Goal: Find specific page/section: Find specific page/section

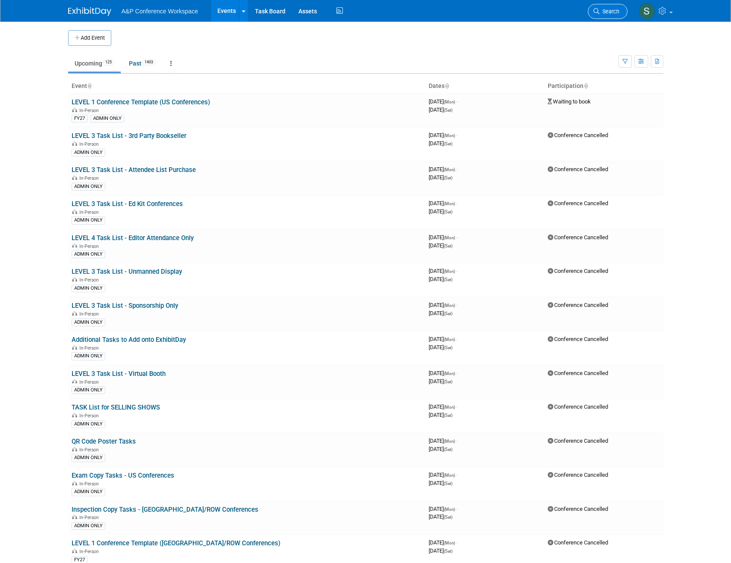
click at [596, 12] on icon at bounding box center [596, 11] width 6 height 6
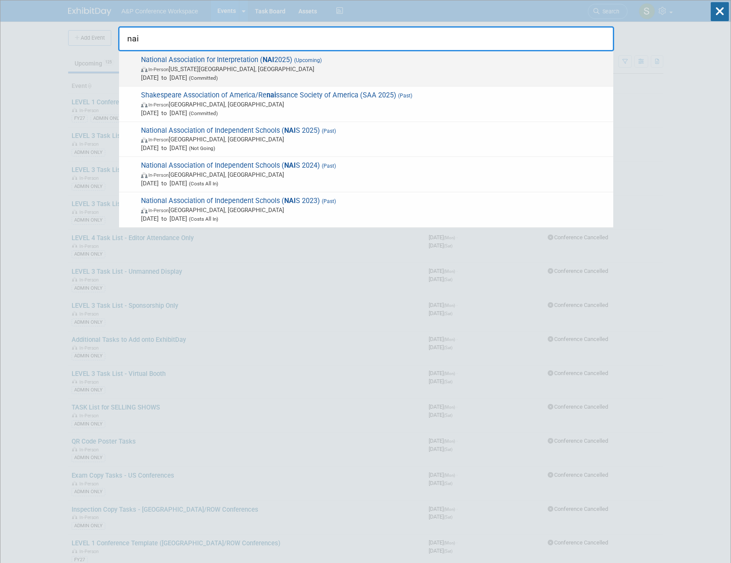
type input "nai"
click at [292, 62] on span "National Association for Interpretation ( NAI 2025) (Upcoming) In-Person [US_ST…" at bounding box center [373, 69] width 470 height 26
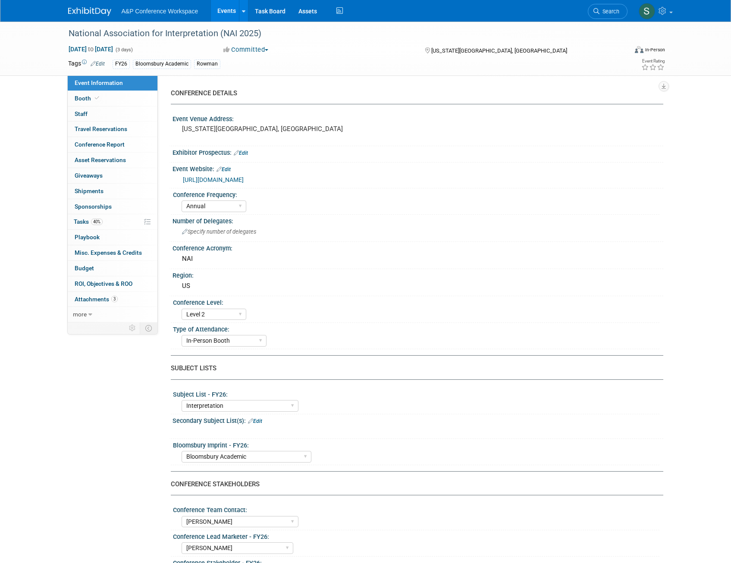
select select "Annual"
select select "Level 2"
select select "In-Person Booth"
select select "Interpretation"
select select "Bloomsbury Academic"
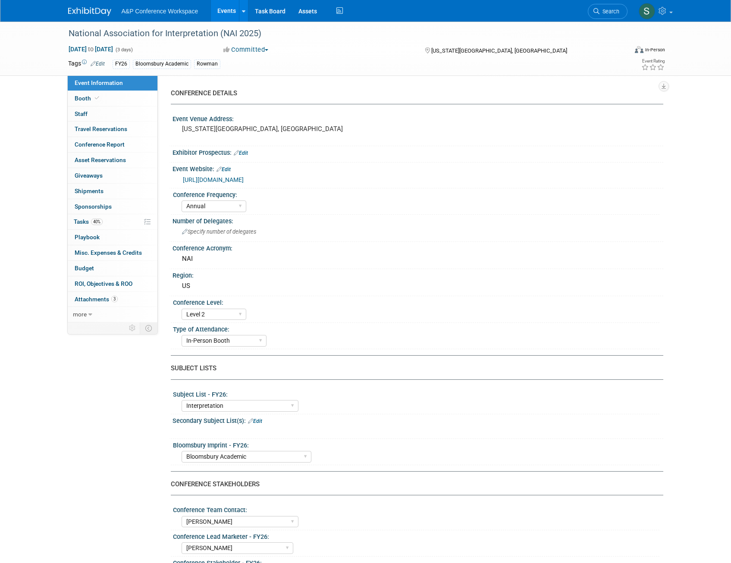
select select "Amanda Oney"
select select "Taylor Thompson"
select select "Brand/Subject Presence​"
click at [93, 223] on span "40%" at bounding box center [97, 222] width 12 height 6
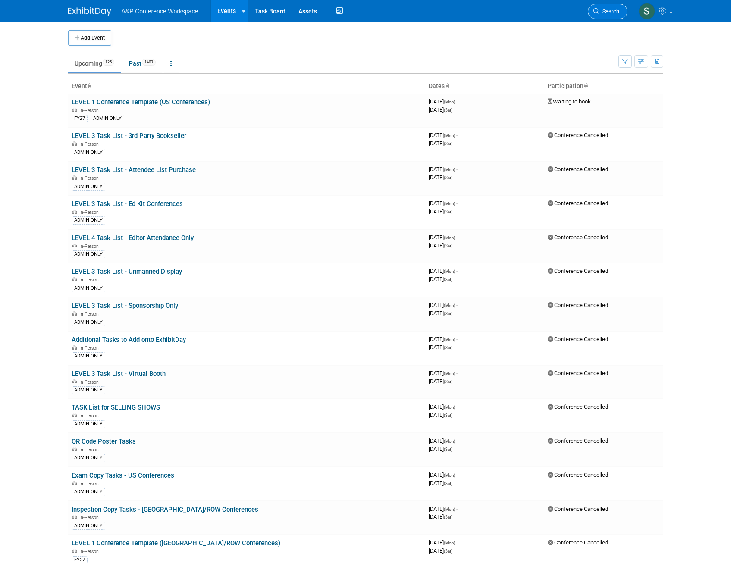
click at [615, 14] on span "Search" at bounding box center [609, 11] width 20 height 6
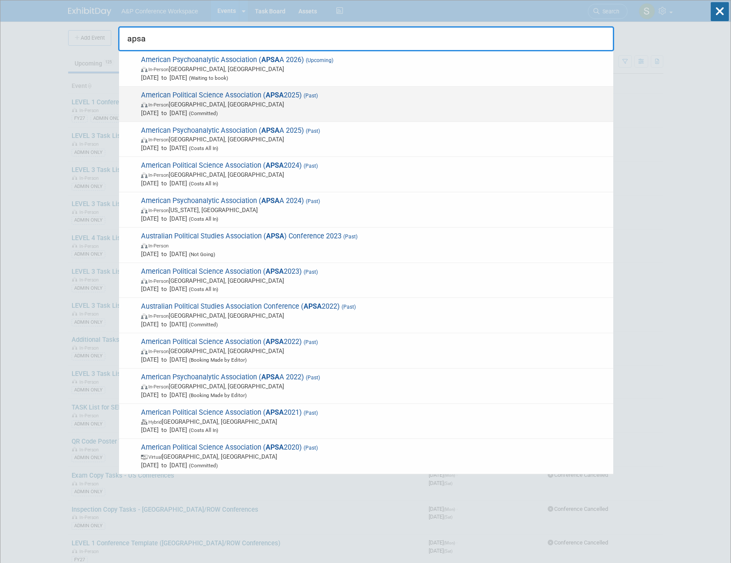
type input "apsa"
click at [378, 101] on span "In-Person Vancouver, Canada" at bounding box center [375, 104] width 468 height 9
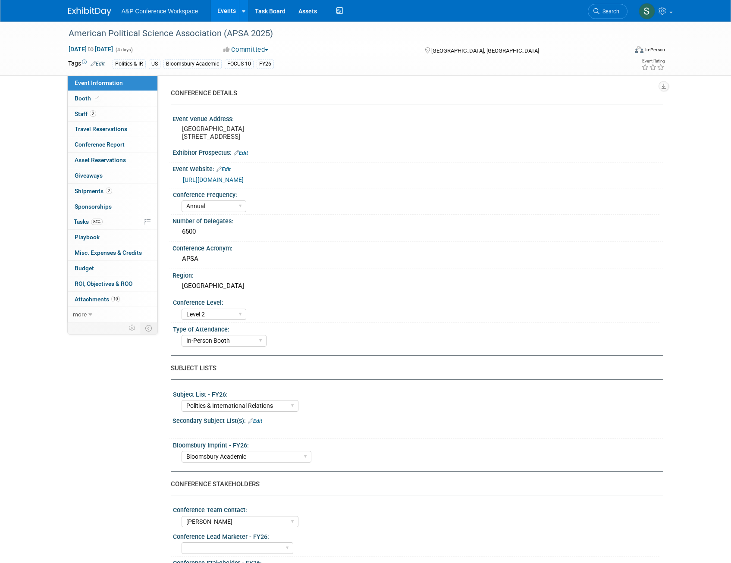
select select "Annual"
select select "Level 2"
select select "In-Person Booth"
select select "Politics & International Relations"
select select "Bloomsbury Academic"
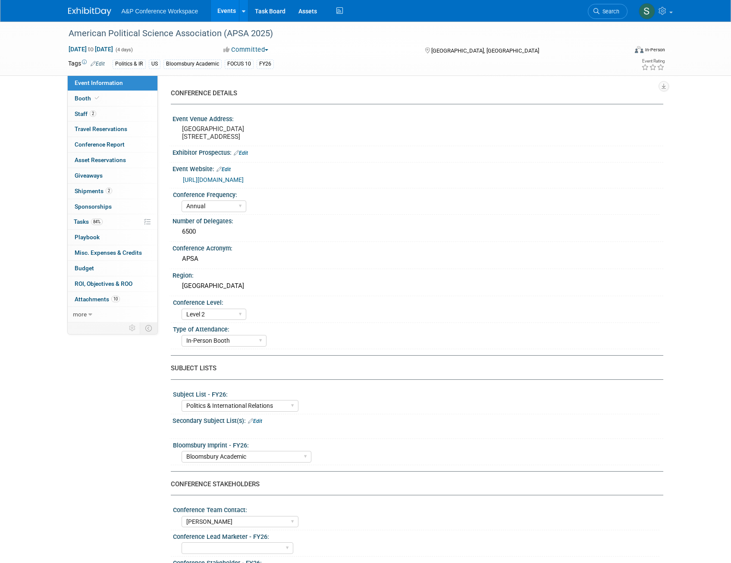
select select "Amanda Oney"
select select "Ami Reitmeier"
select select "Networking/Commissioning"
click at [97, 227] on link "84% Tasks 84%" at bounding box center [113, 221] width 90 height 15
